Goal: Information Seeking & Learning: Learn about a topic

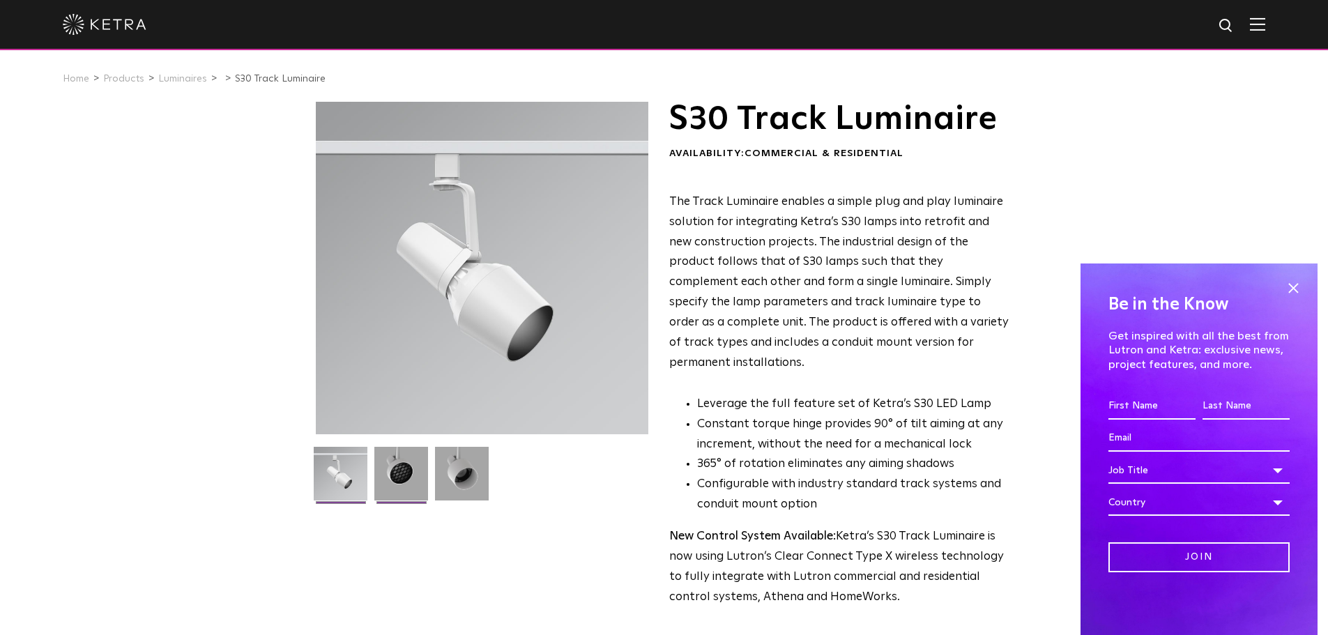
click at [403, 472] on img at bounding box center [401, 479] width 54 height 64
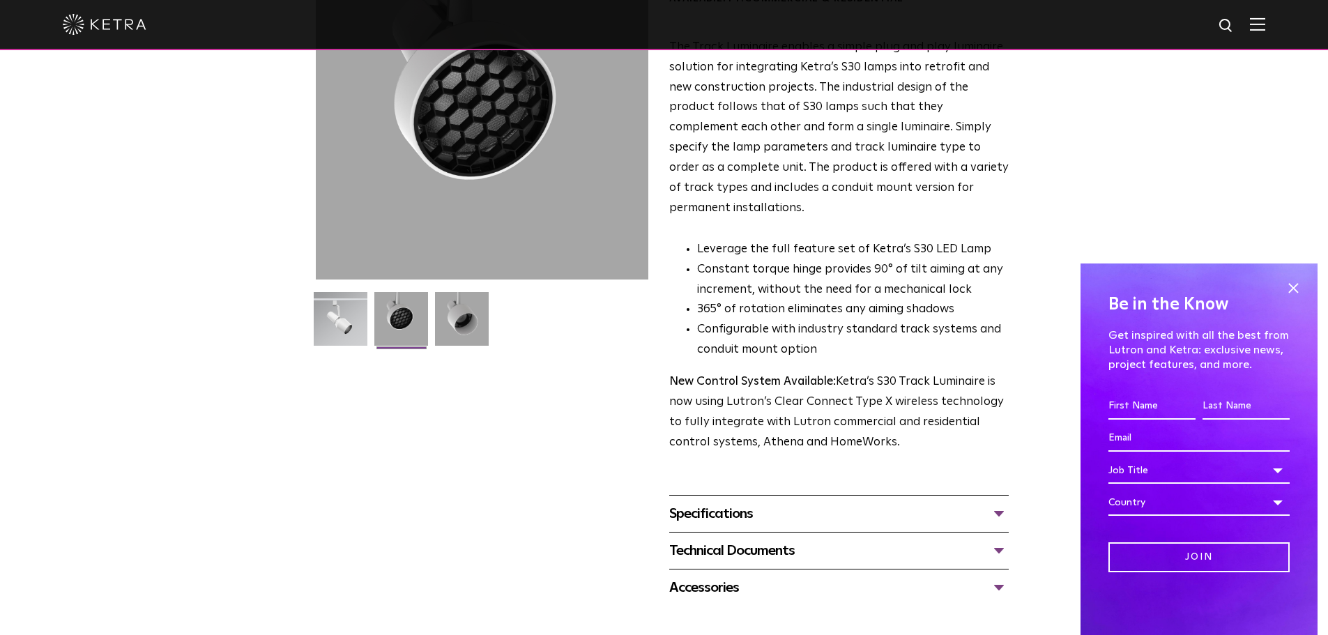
scroll to position [139, 0]
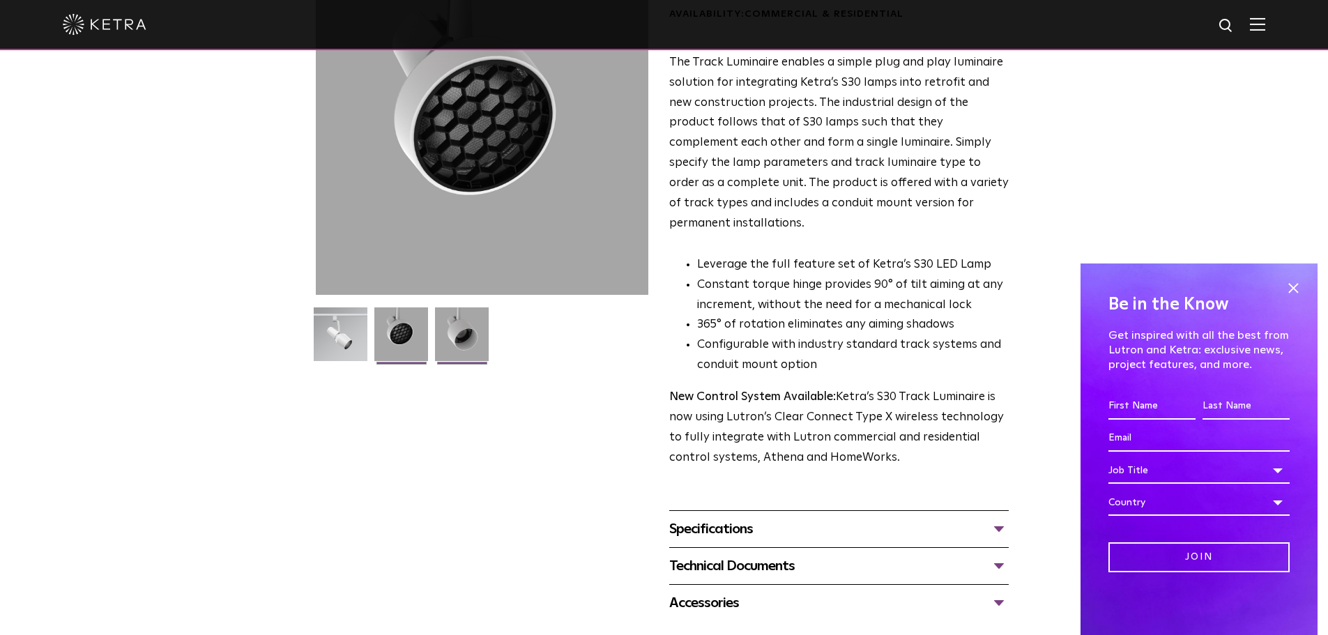
click at [454, 333] on img at bounding box center [462, 339] width 54 height 64
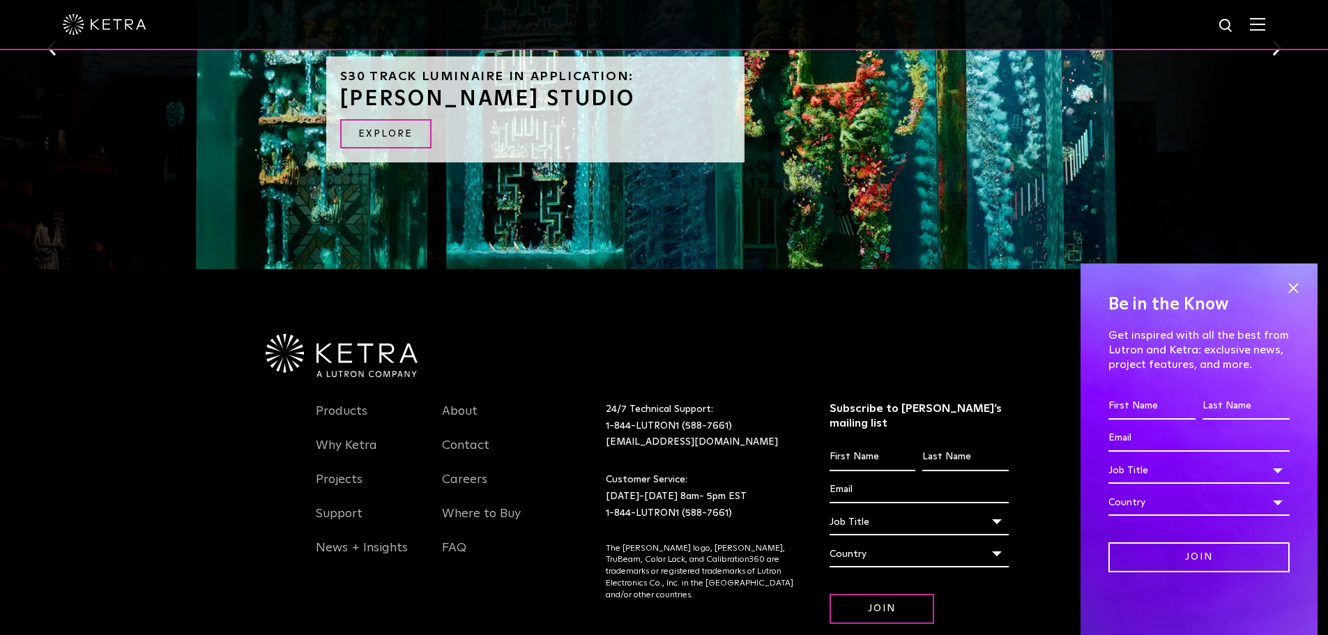
scroll to position [1528, 0]
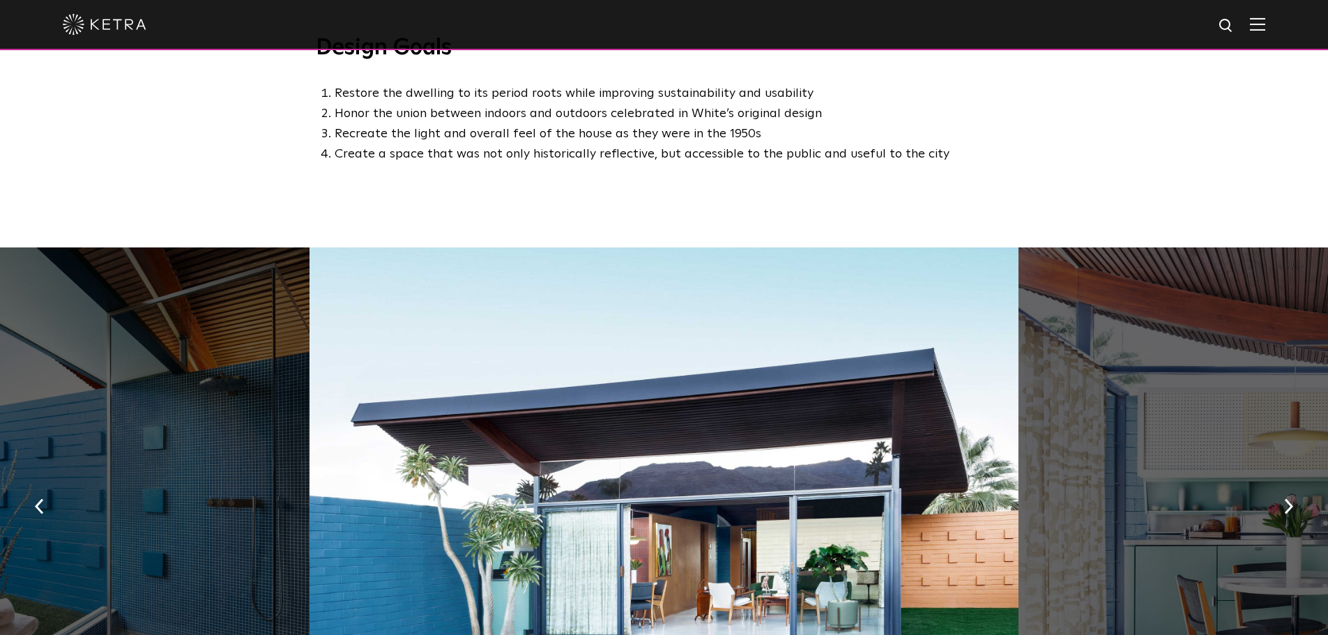
scroll to position [976, 0]
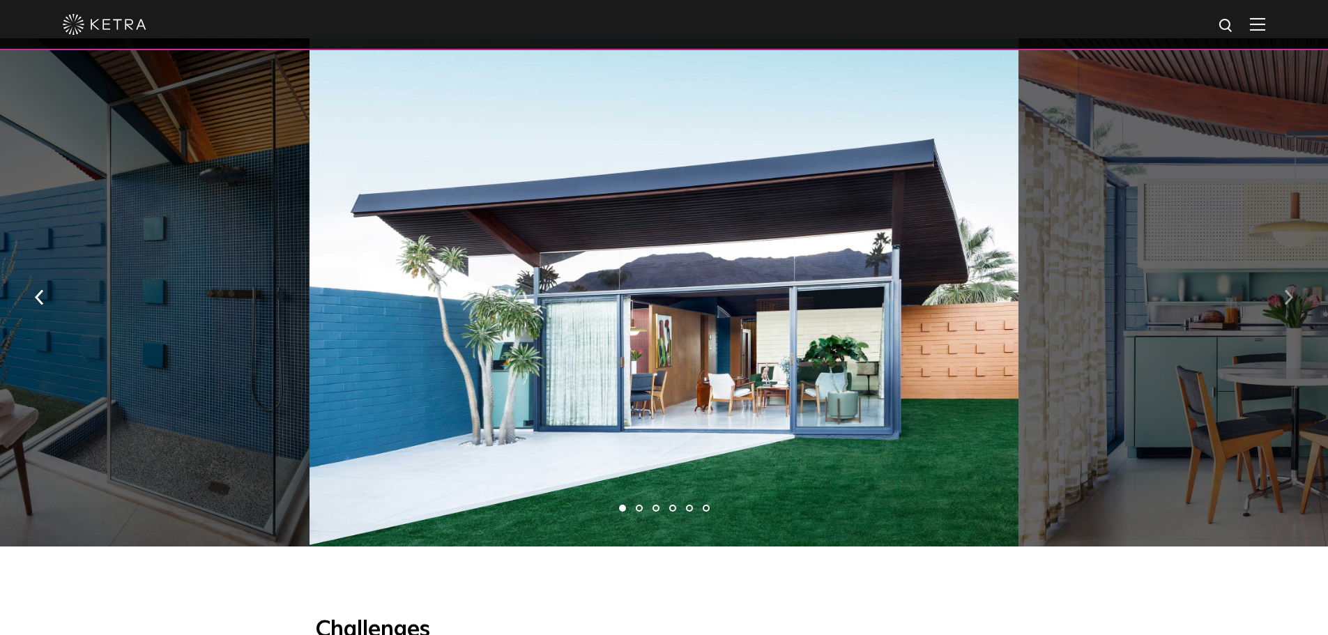
click at [1289, 289] on img "button" at bounding box center [1288, 296] width 9 height 15
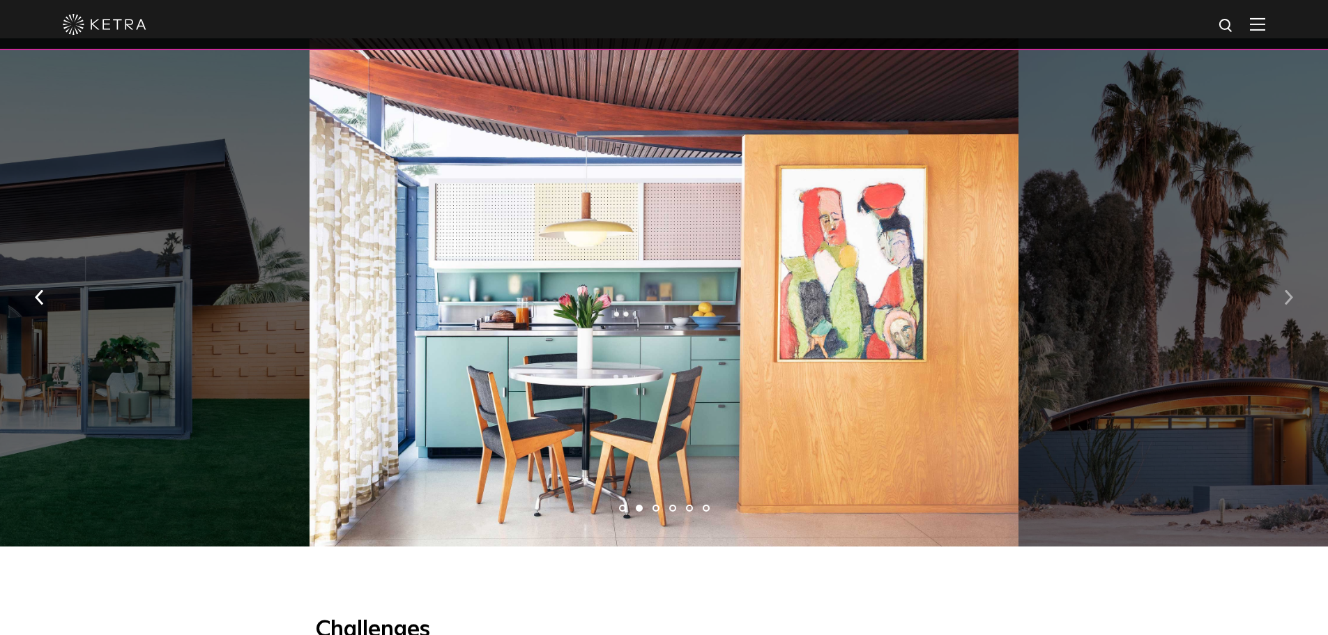
click at [1289, 289] on img "button" at bounding box center [1288, 296] width 9 height 15
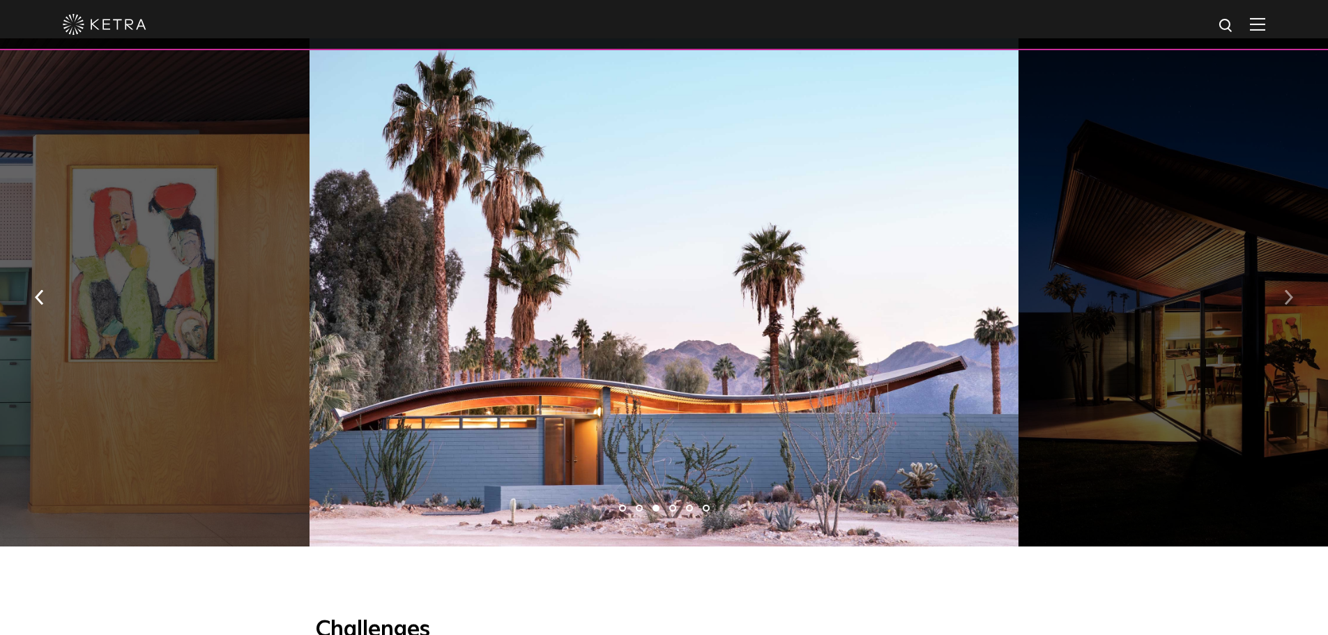
click at [1289, 289] on img "button" at bounding box center [1288, 296] width 9 height 15
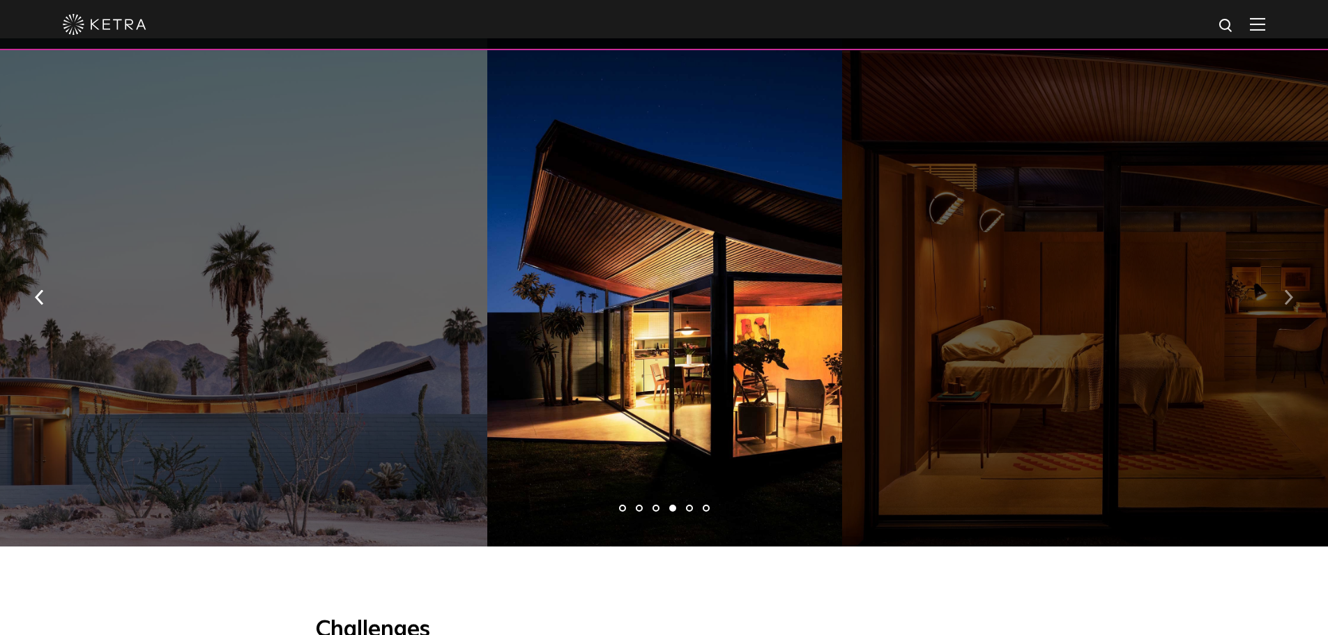
click at [1289, 289] on img "button" at bounding box center [1288, 296] width 9 height 15
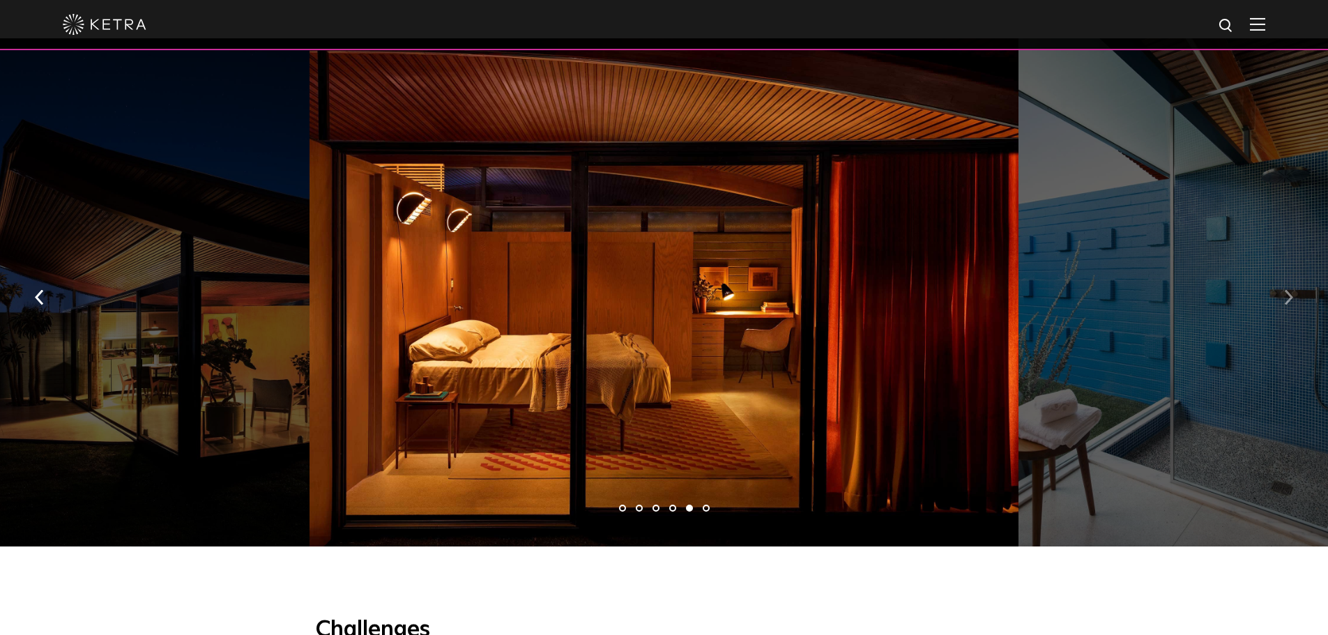
click at [1289, 289] on img "button" at bounding box center [1288, 296] width 9 height 15
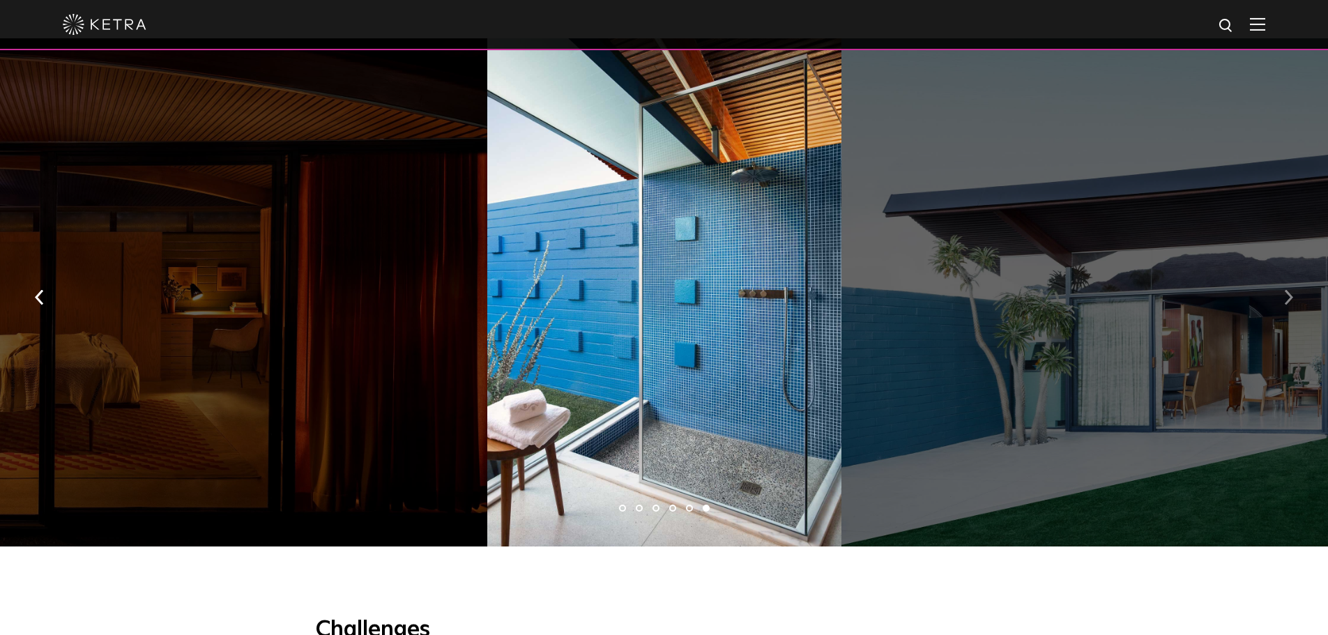
click at [1289, 289] on img "button" at bounding box center [1288, 296] width 9 height 15
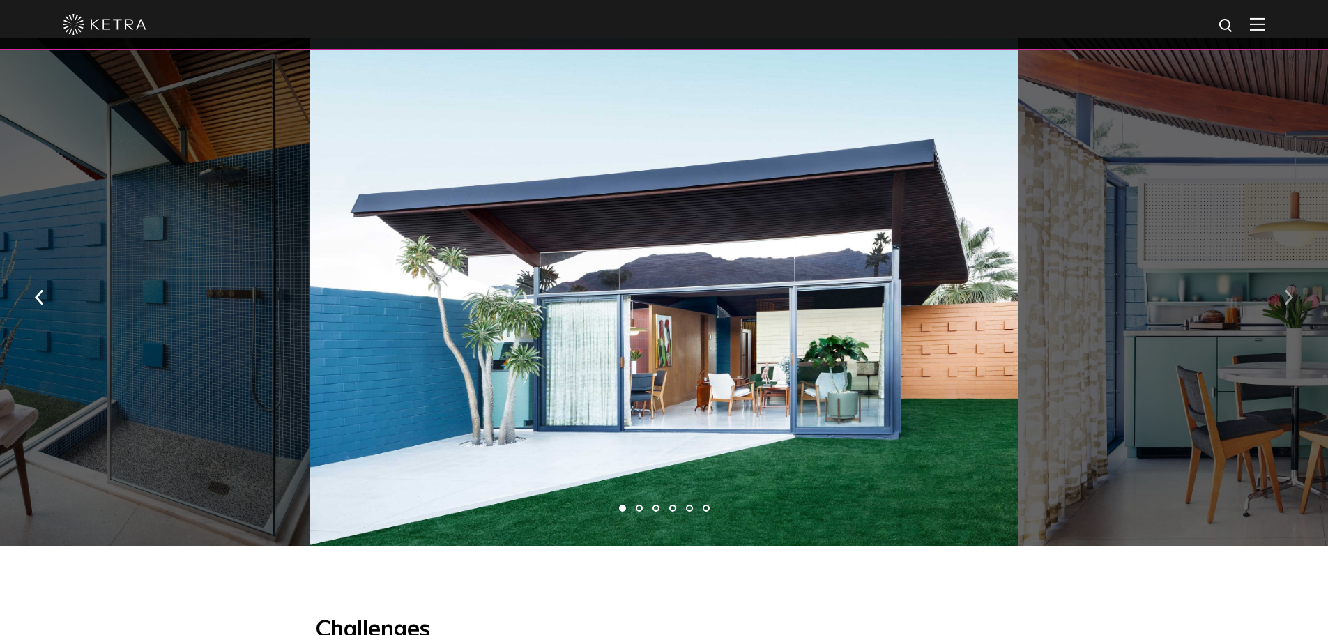
click at [1289, 289] on img "button" at bounding box center [1288, 296] width 9 height 15
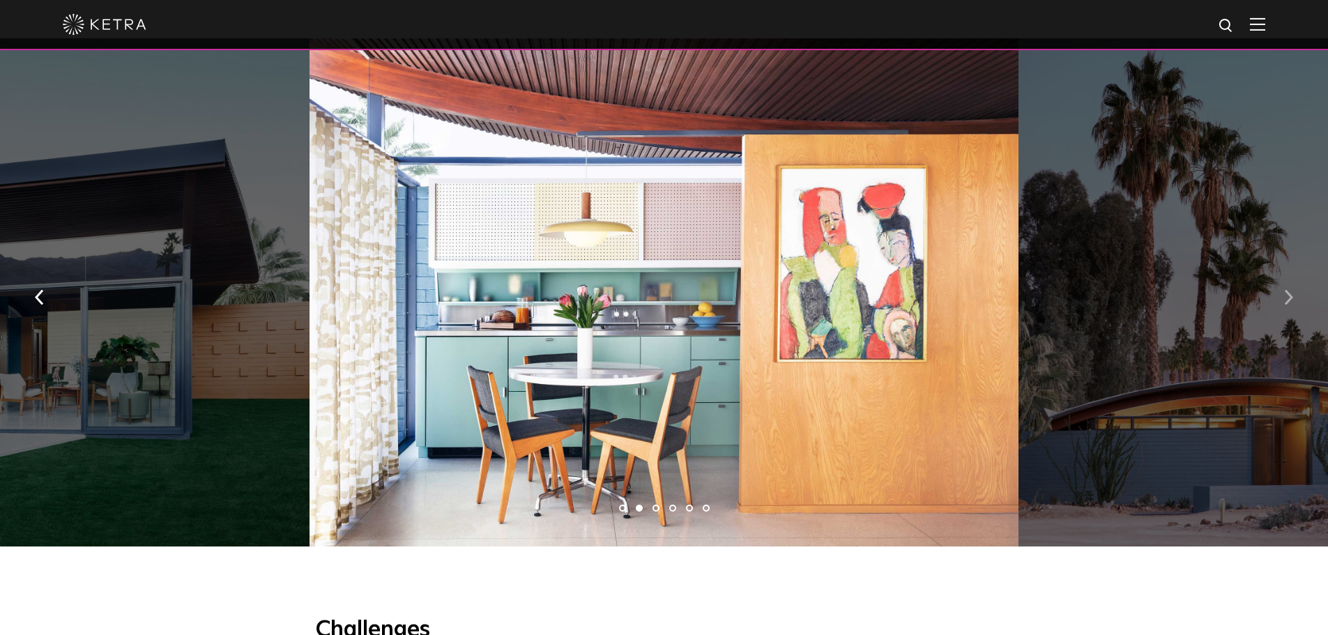
click at [1289, 289] on img "button" at bounding box center [1288, 296] width 9 height 15
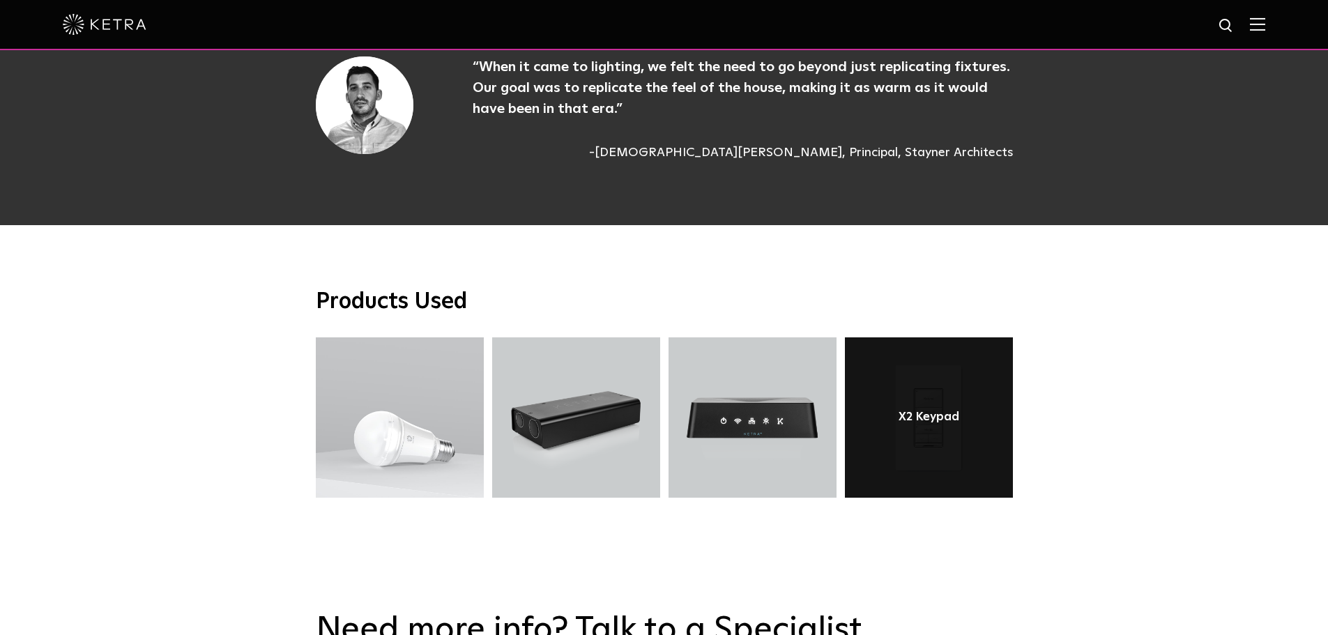
scroll to position [4532, 0]
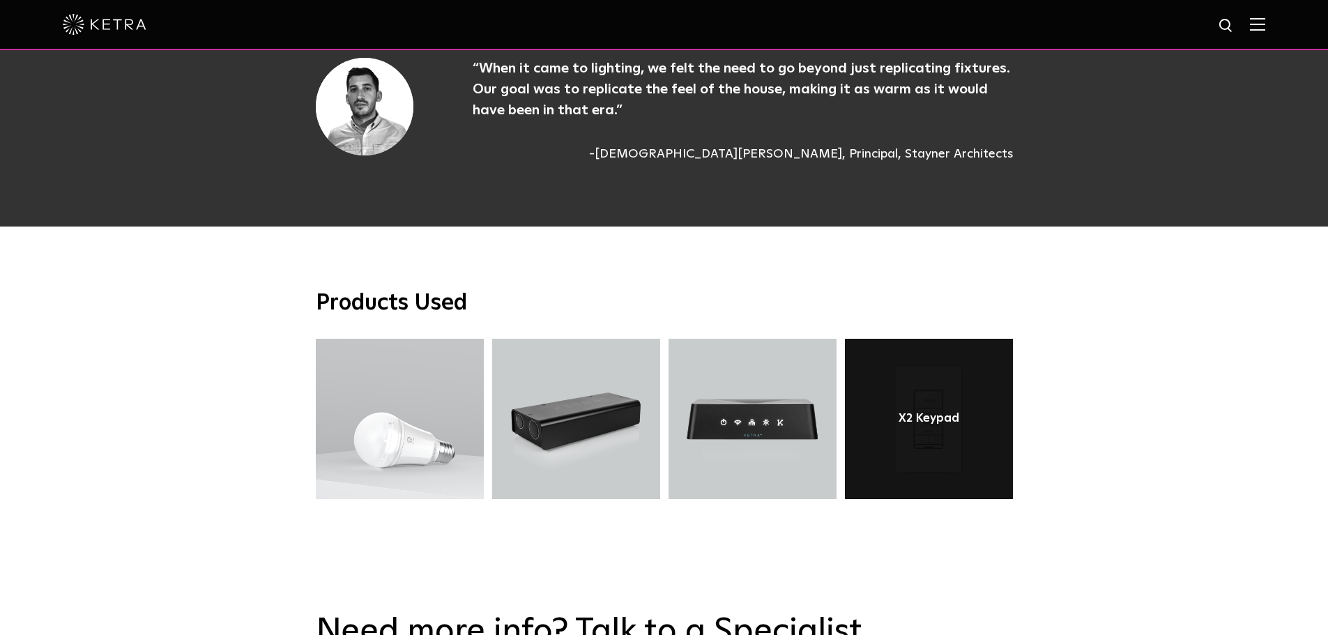
click at [922, 342] on link at bounding box center [929, 419] width 168 height 160
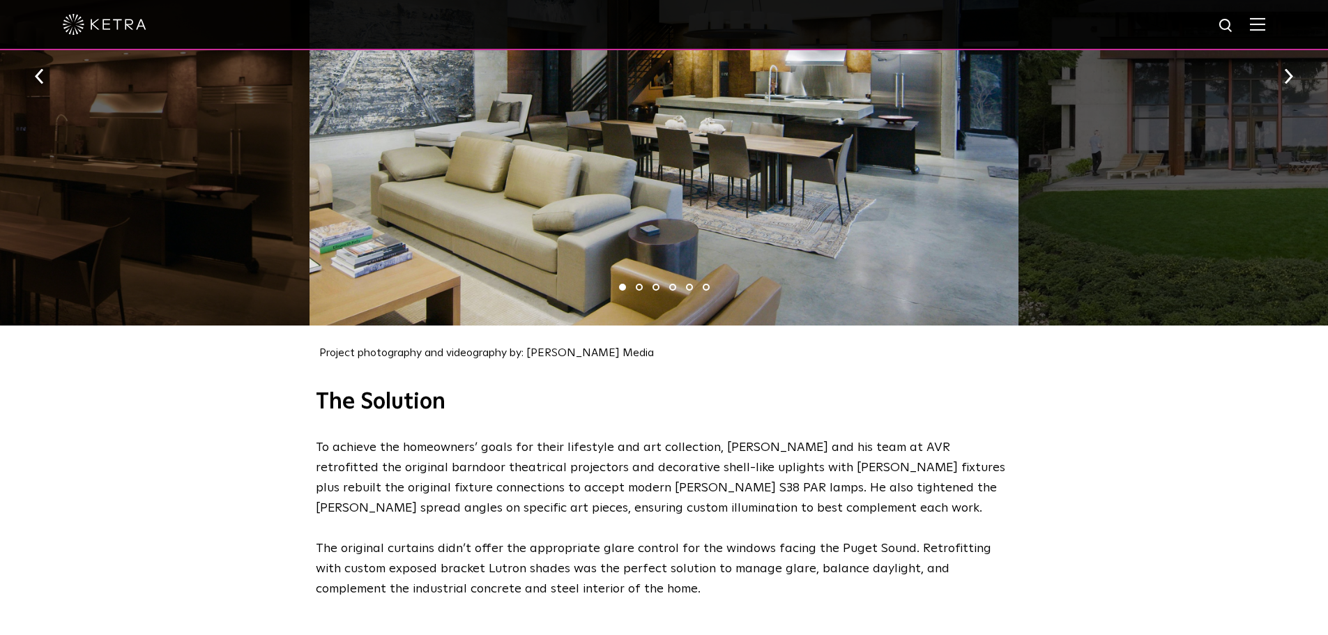
scroll to position [1325, 0]
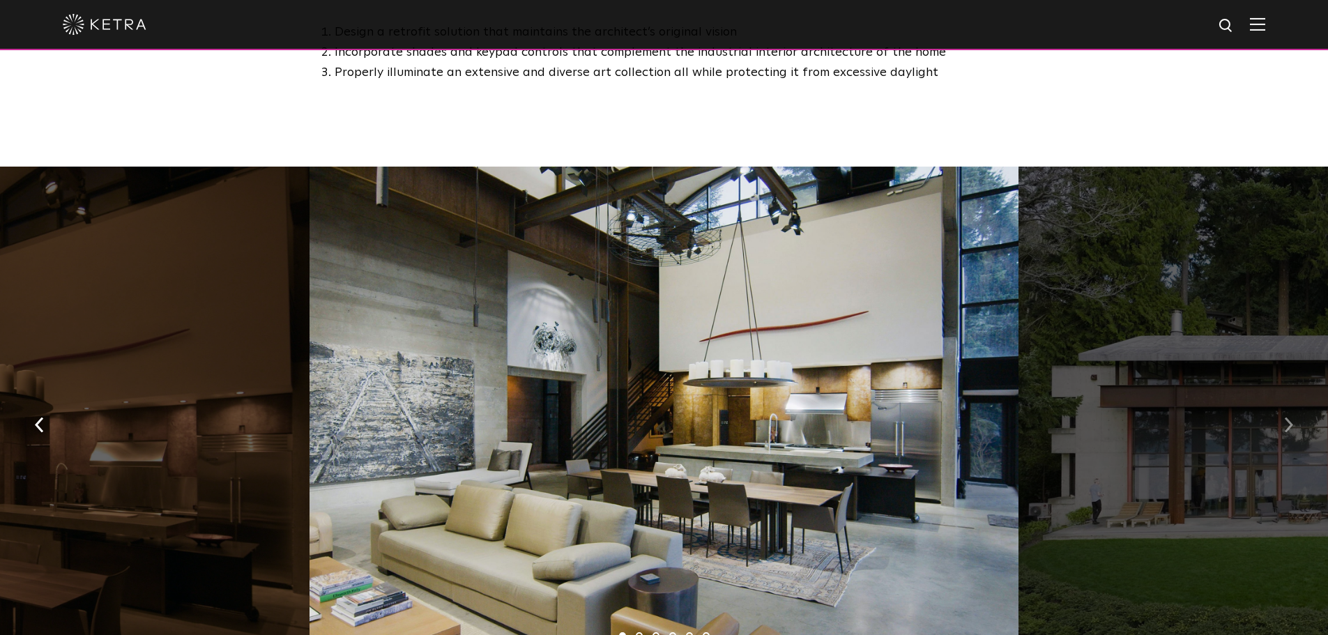
click at [1290, 417] on img "button" at bounding box center [1288, 424] width 9 height 15
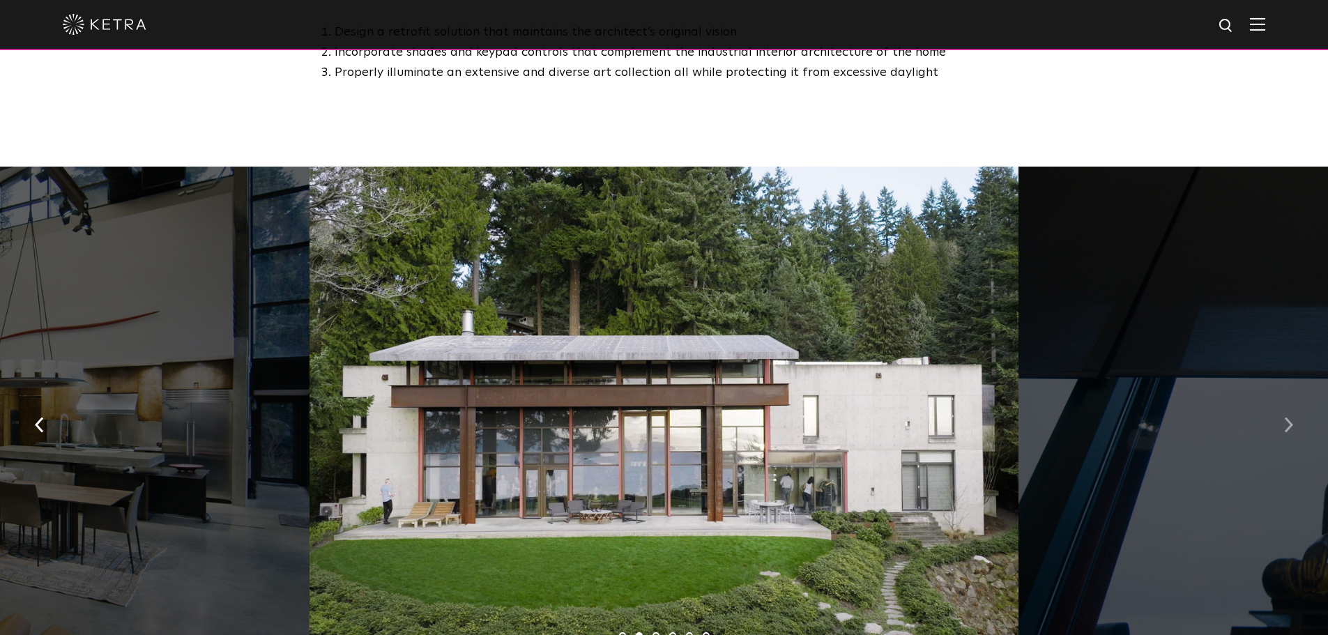
click at [1290, 417] on img "button" at bounding box center [1288, 424] width 9 height 15
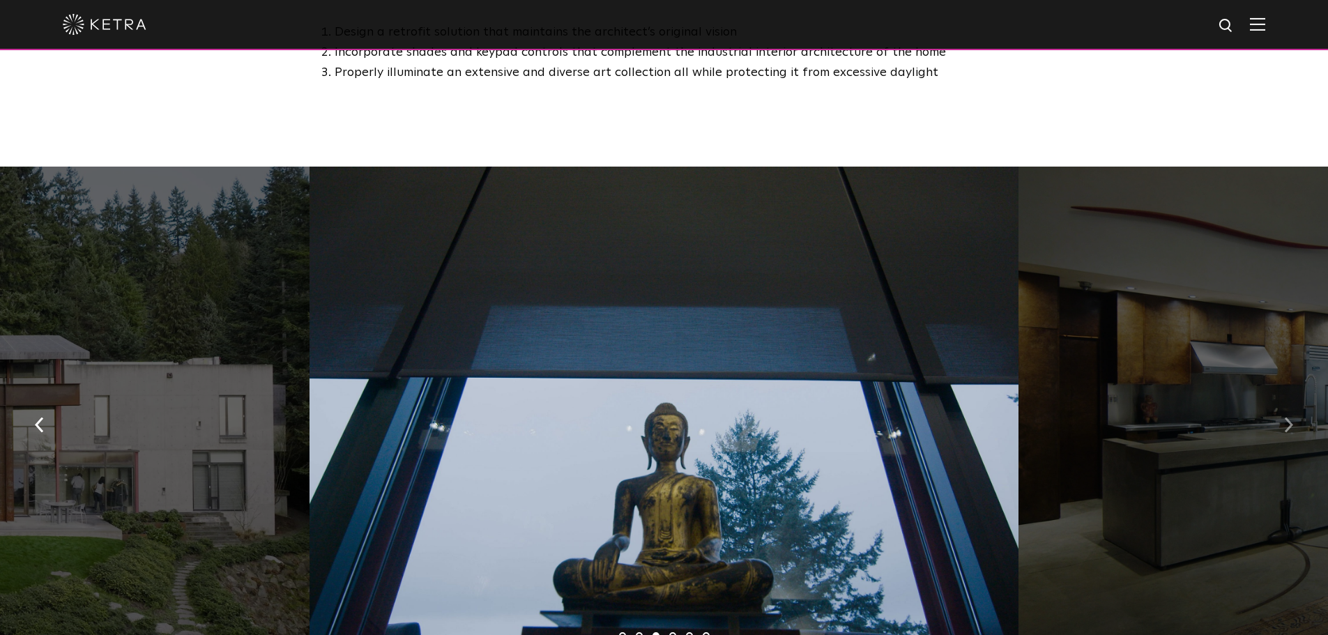
click at [1290, 417] on img "button" at bounding box center [1288, 424] width 9 height 15
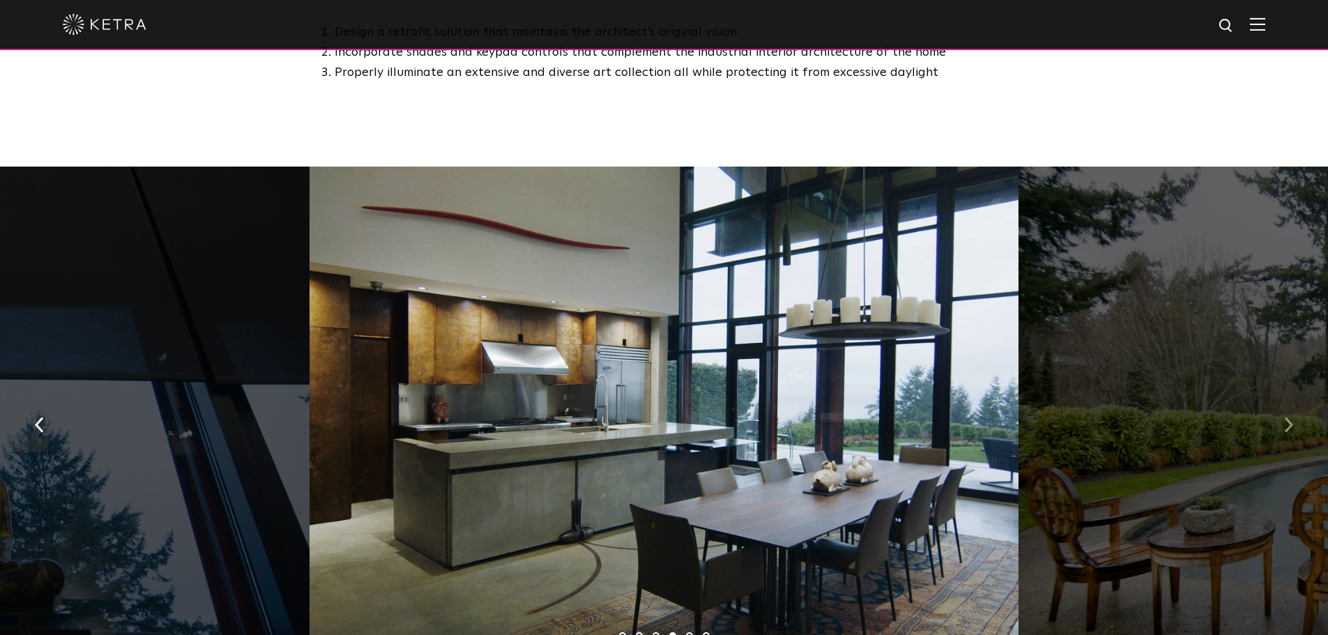
click at [1290, 417] on img "button" at bounding box center [1288, 424] width 9 height 15
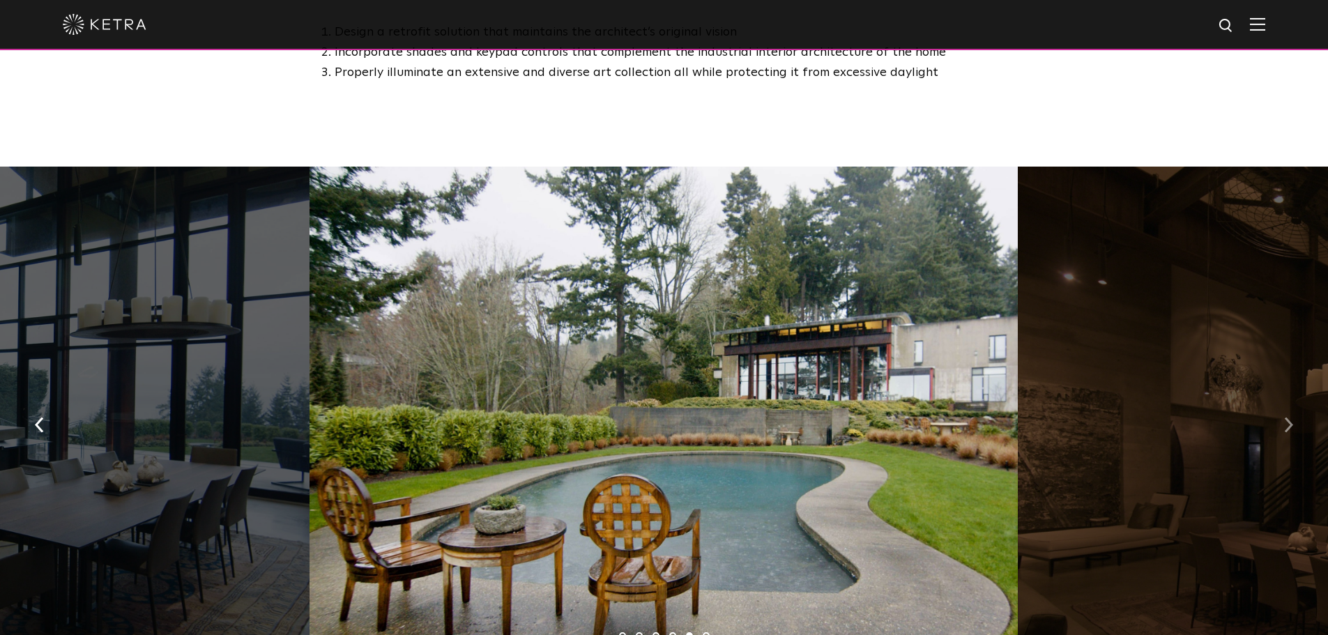
click at [1290, 417] on img "button" at bounding box center [1288, 424] width 9 height 15
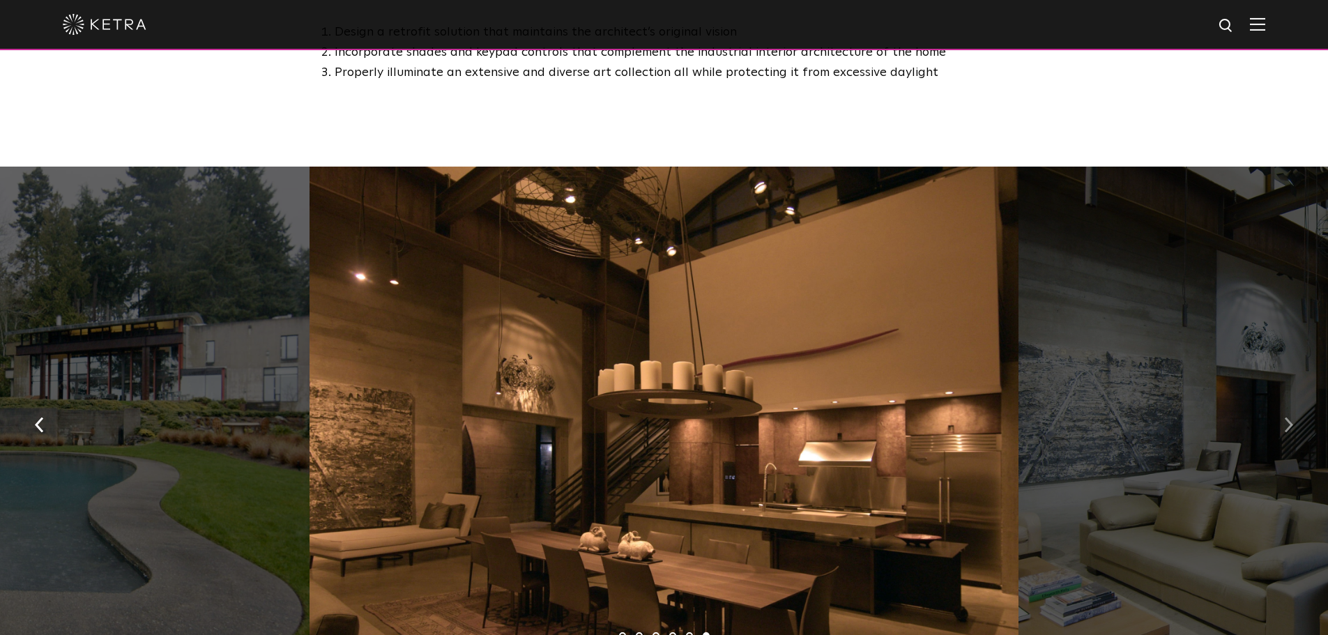
click at [1290, 417] on img "button" at bounding box center [1288, 424] width 9 height 15
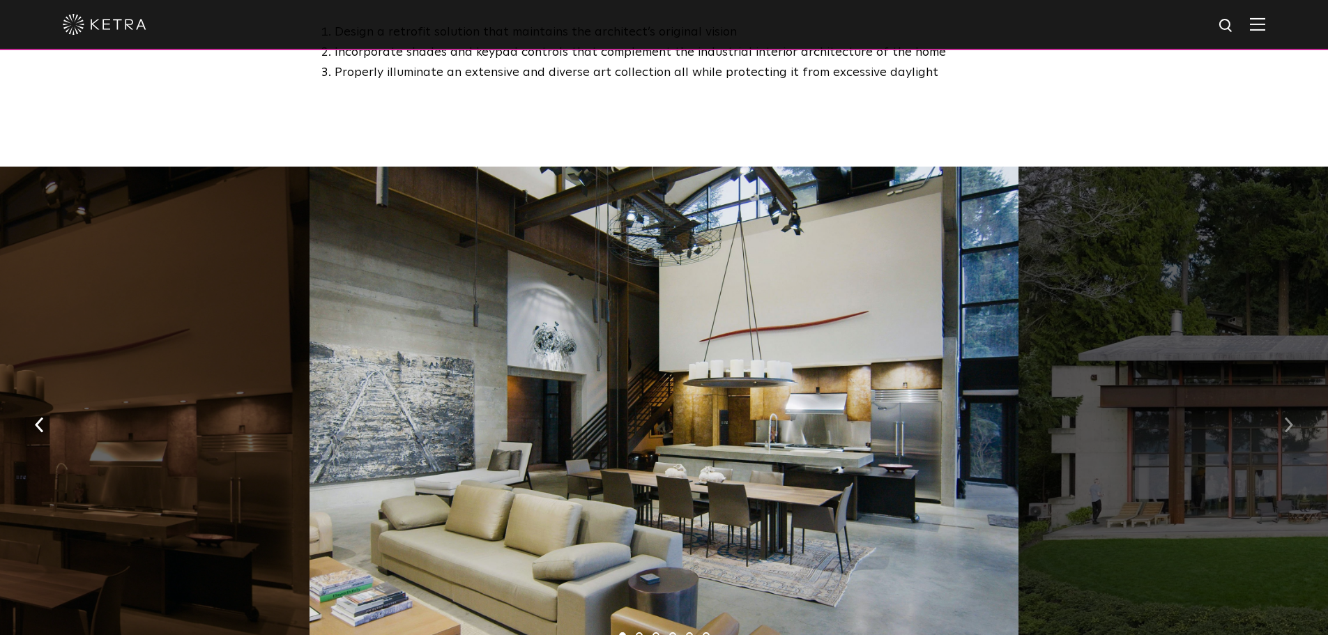
click at [1290, 417] on img "button" at bounding box center [1288, 424] width 9 height 15
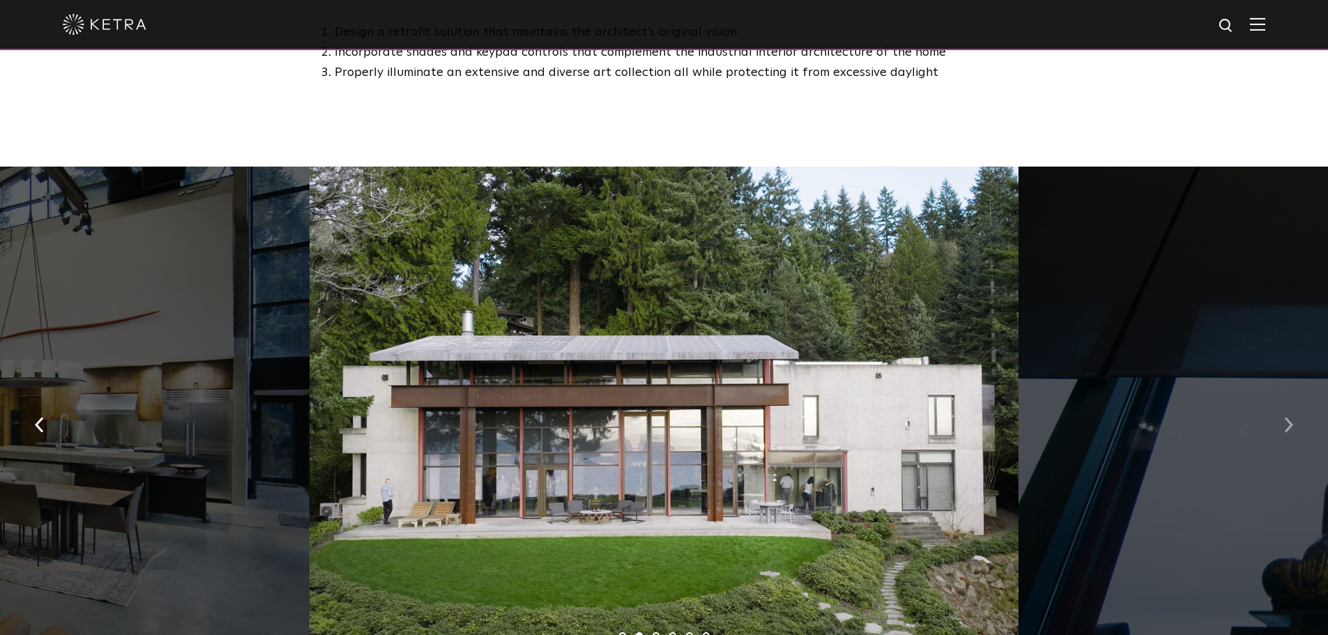
click at [1290, 417] on img "button" at bounding box center [1288, 424] width 9 height 15
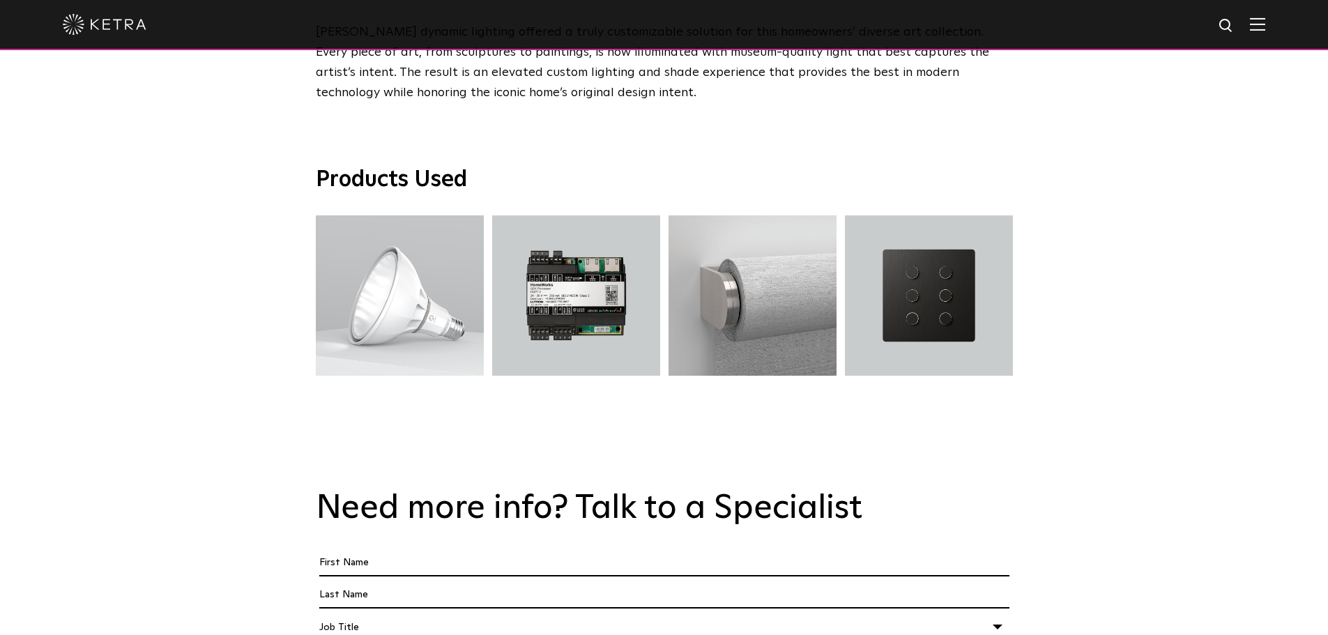
scroll to position [2092, 0]
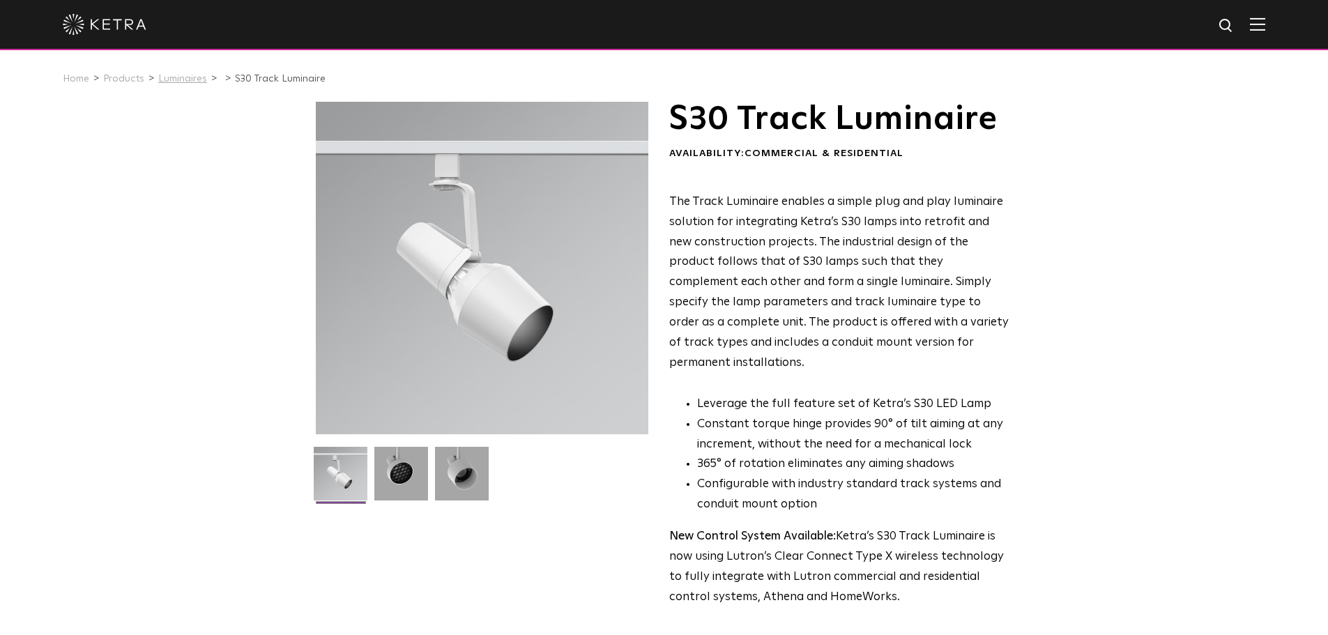
click at [174, 82] on link "Luminaires" at bounding box center [182, 79] width 49 height 10
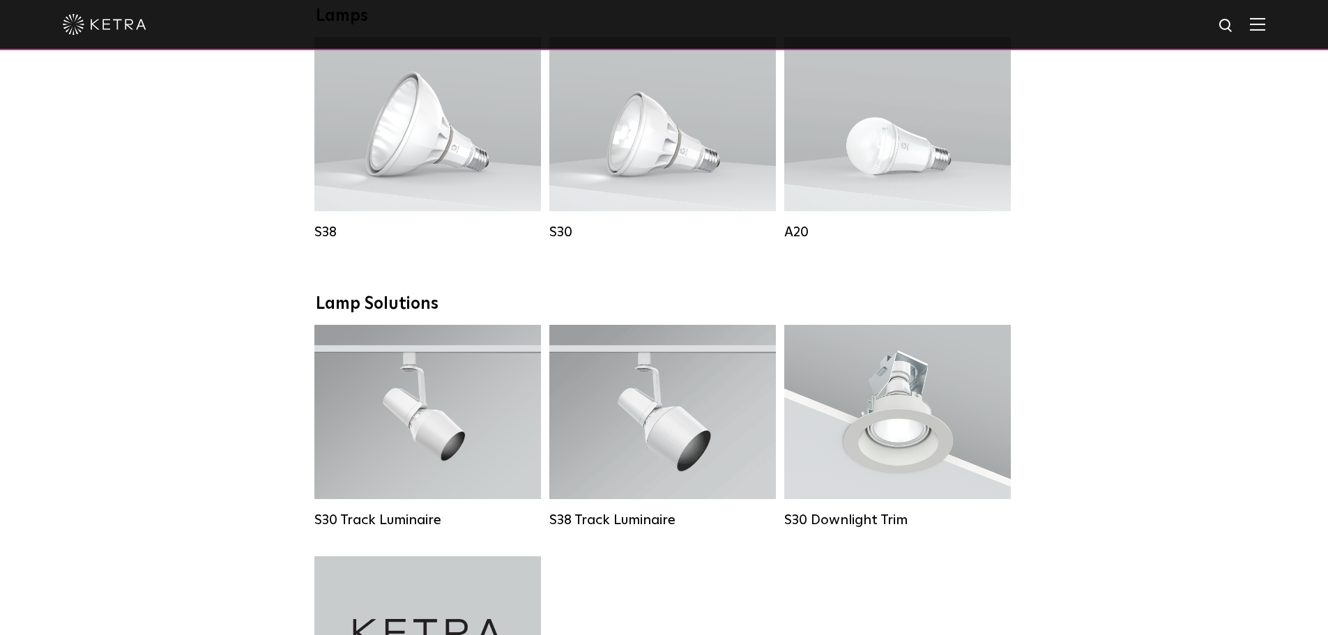
scroll to position [1077, 0]
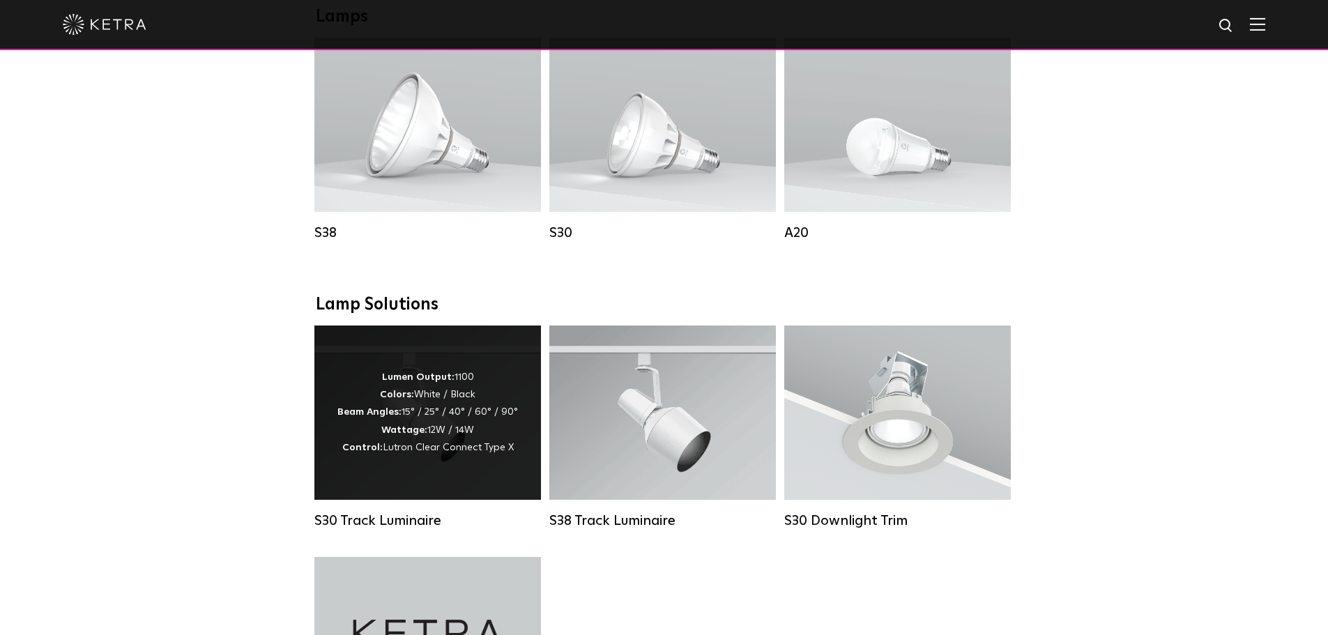
click at [426, 416] on div "Lumen Output: 1100 Colors: White / Black Beam Angles: 15° / 25° / 40° / 60° / 9…" at bounding box center [427, 413] width 181 height 88
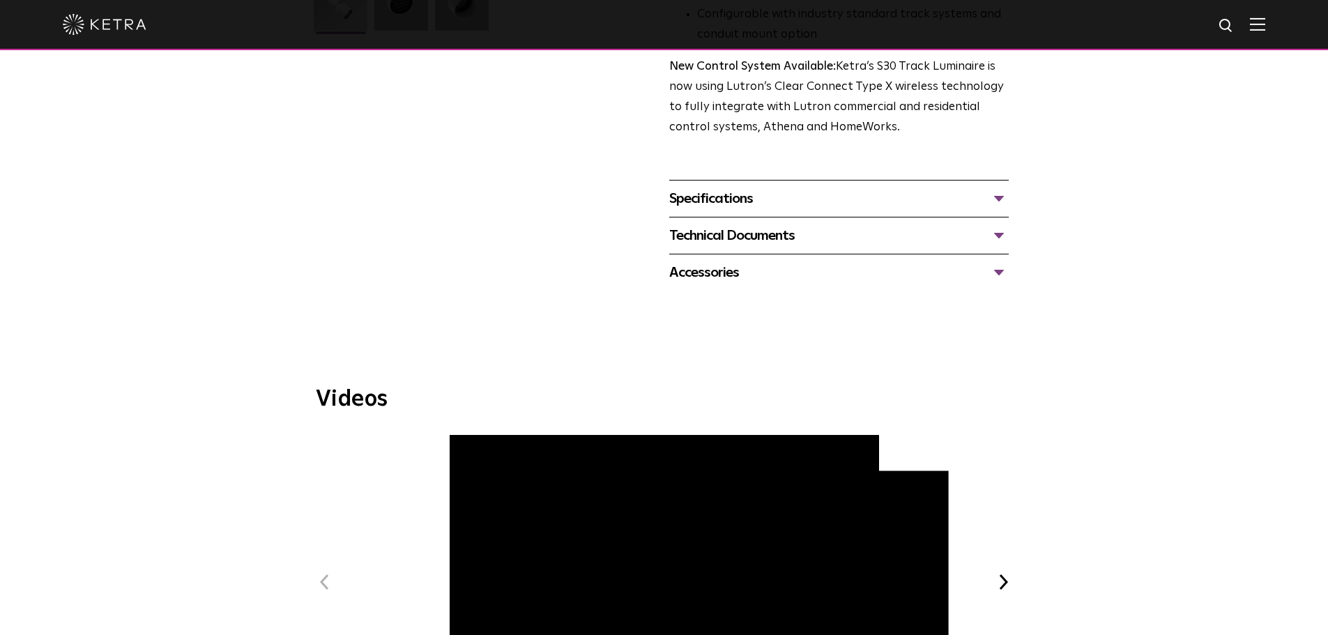
scroll to position [343, 0]
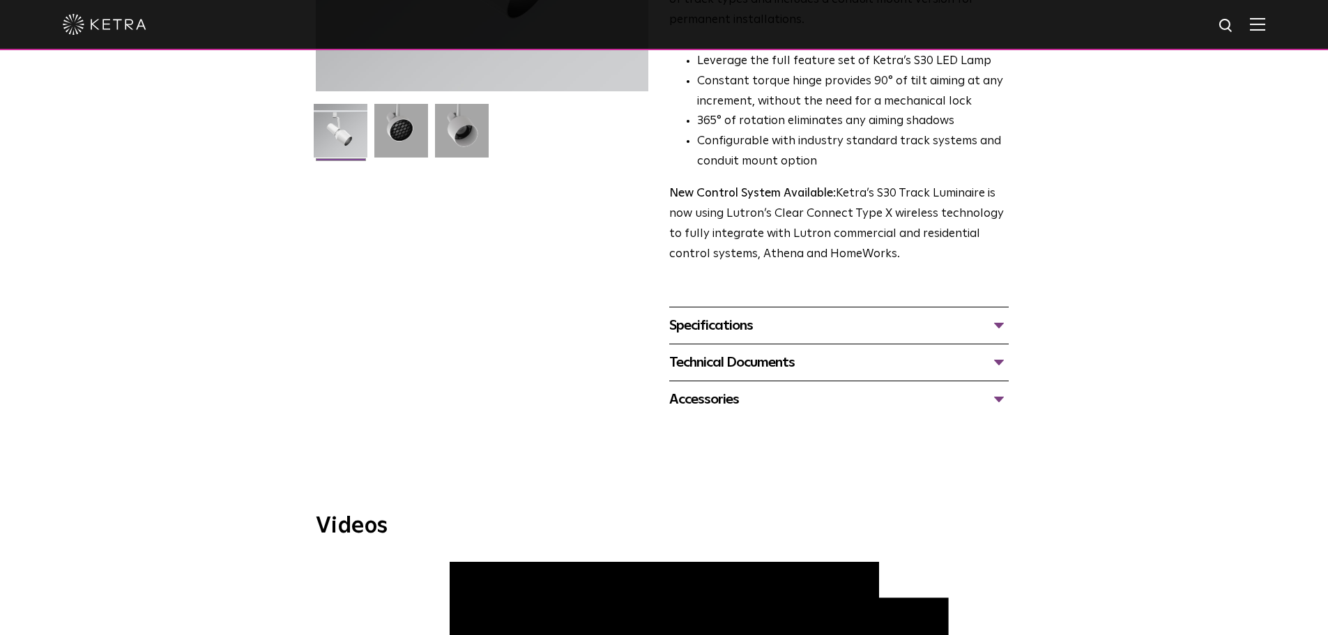
click at [726, 314] on div "Specifications" at bounding box center [839, 325] width 340 height 22
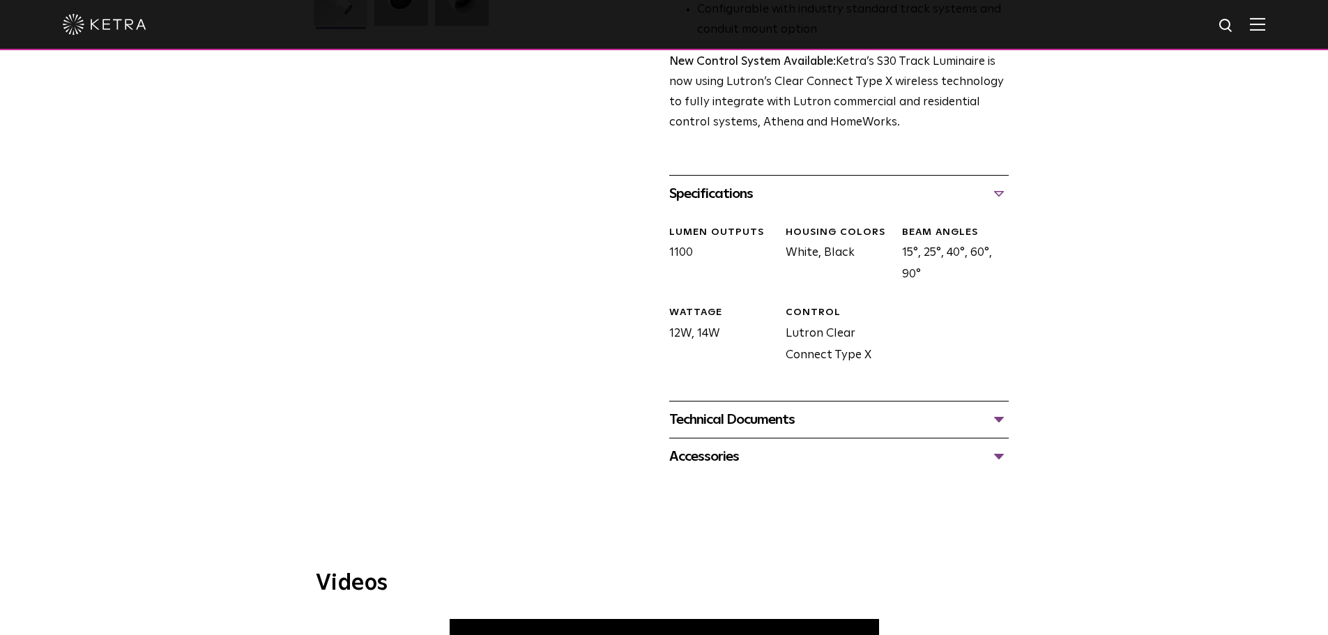
scroll to position [483, 0]
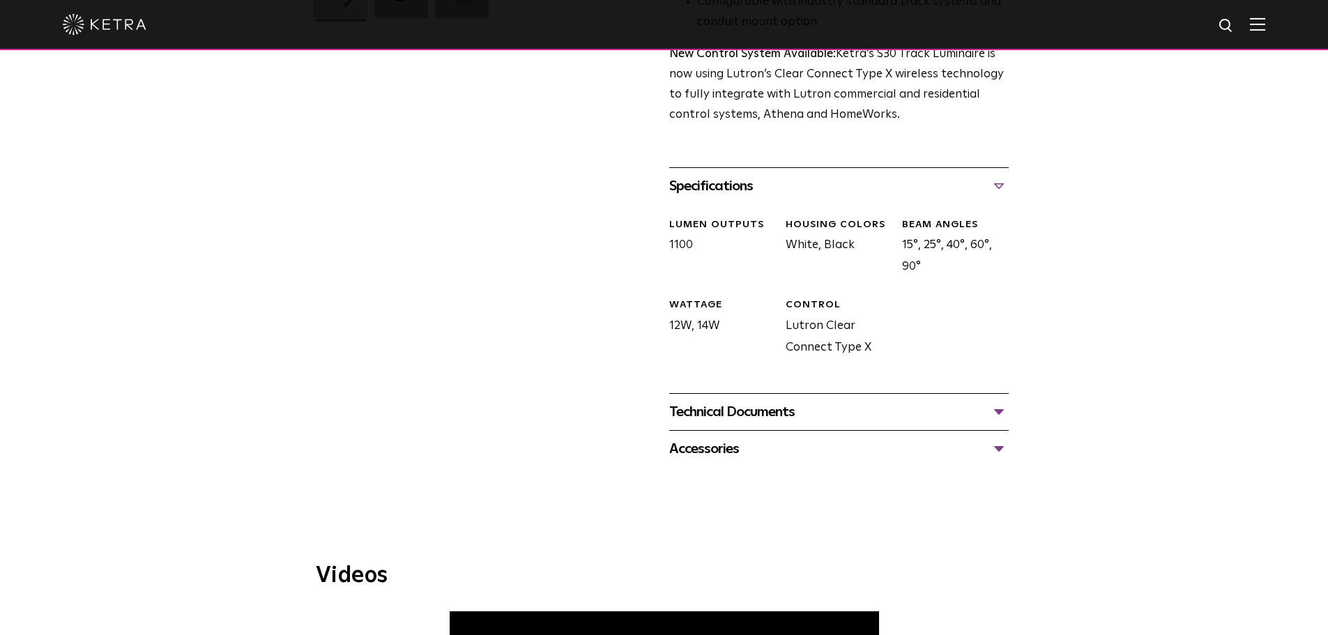
click at [773, 401] on div "Technical Documents" at bounding box center [839, 412] width 340 height 22
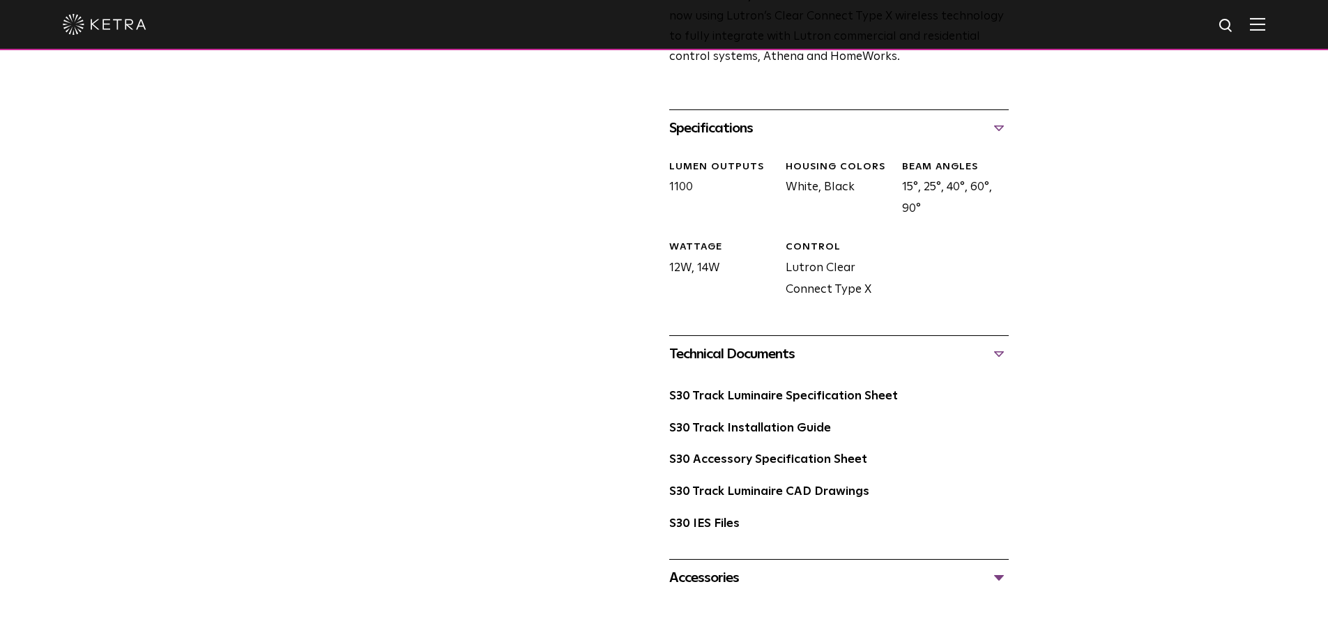
scroll to position [692, 0]
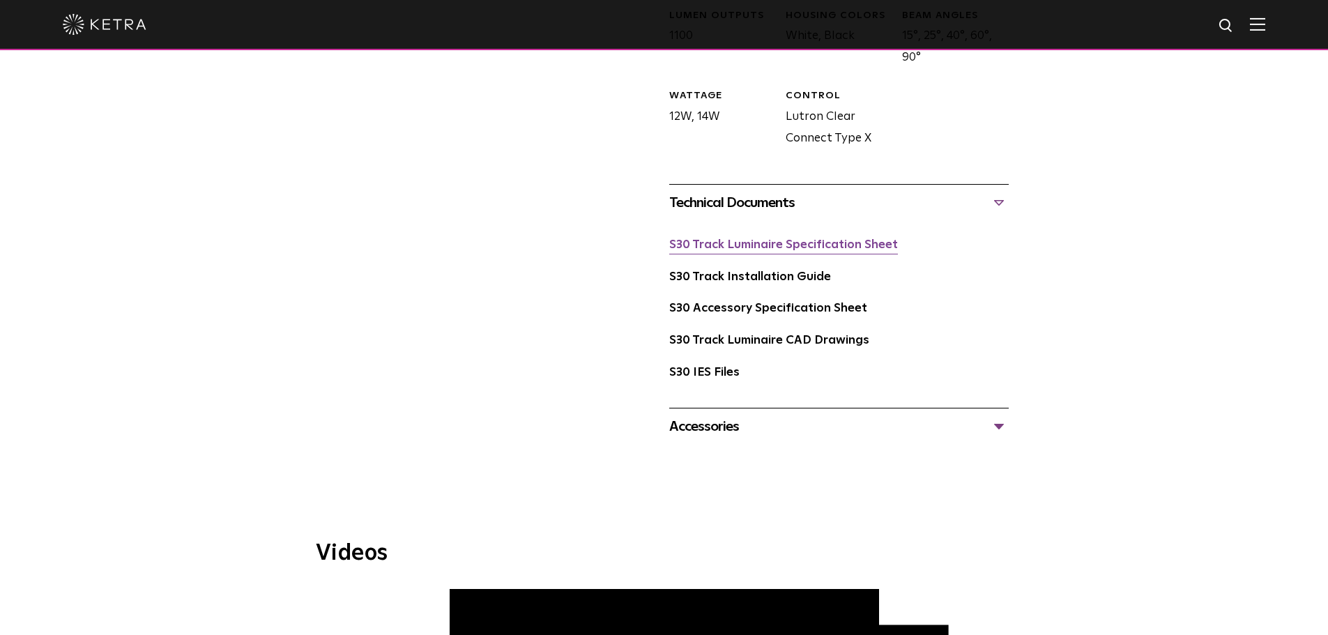
click at [826, 239] on link "S30 Track Luminaire Specification Sheet" at bounding box center [783, 245] width 229 height 12
click at [798, 271] on link "S30 Track Installation Guide" at bounding box center [750, 277] width 162 height 12
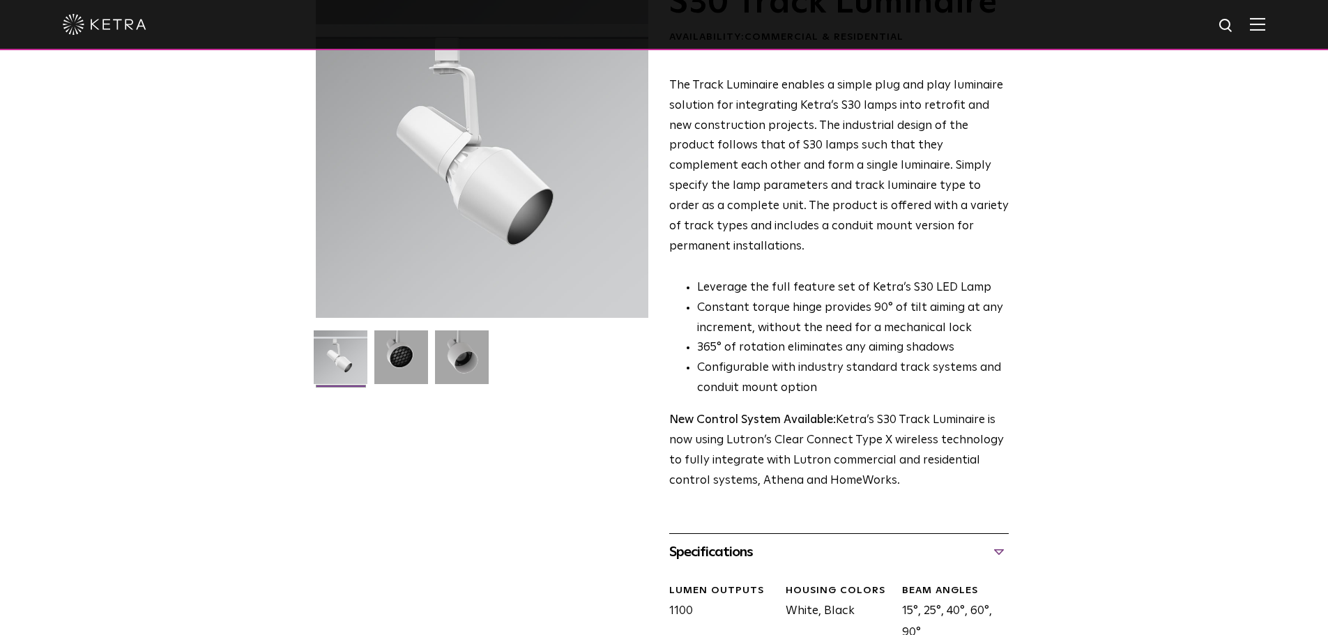
scroll to position [0, 0]
